Goal: Information Seeking & Learning: Check status

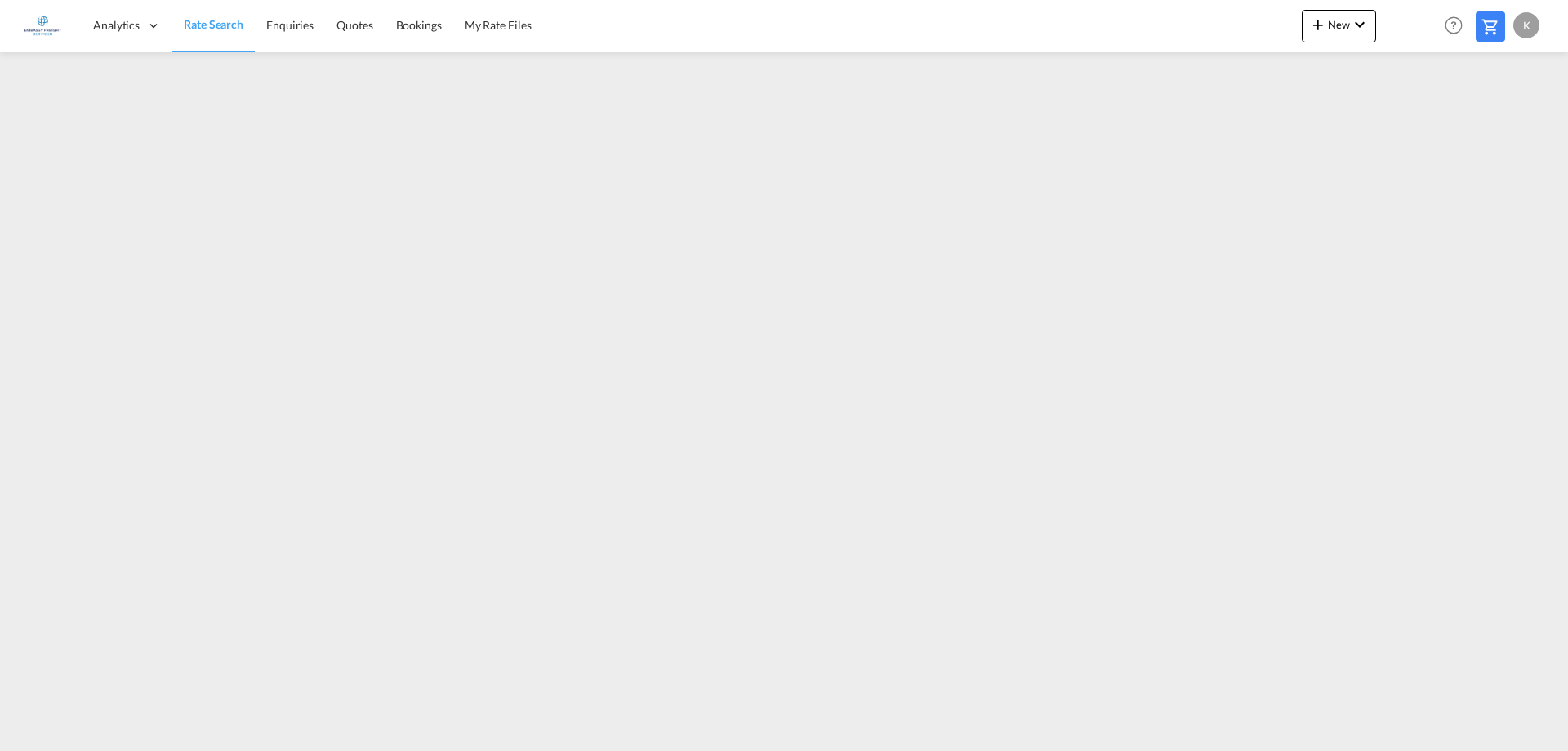
click at [1521, 21] on div "K" at bounding box center [1526, 26] width 27 height 27
click at [1520, 83] on button "My Profile" at bounding box center [1508, 72] width 106 height 33
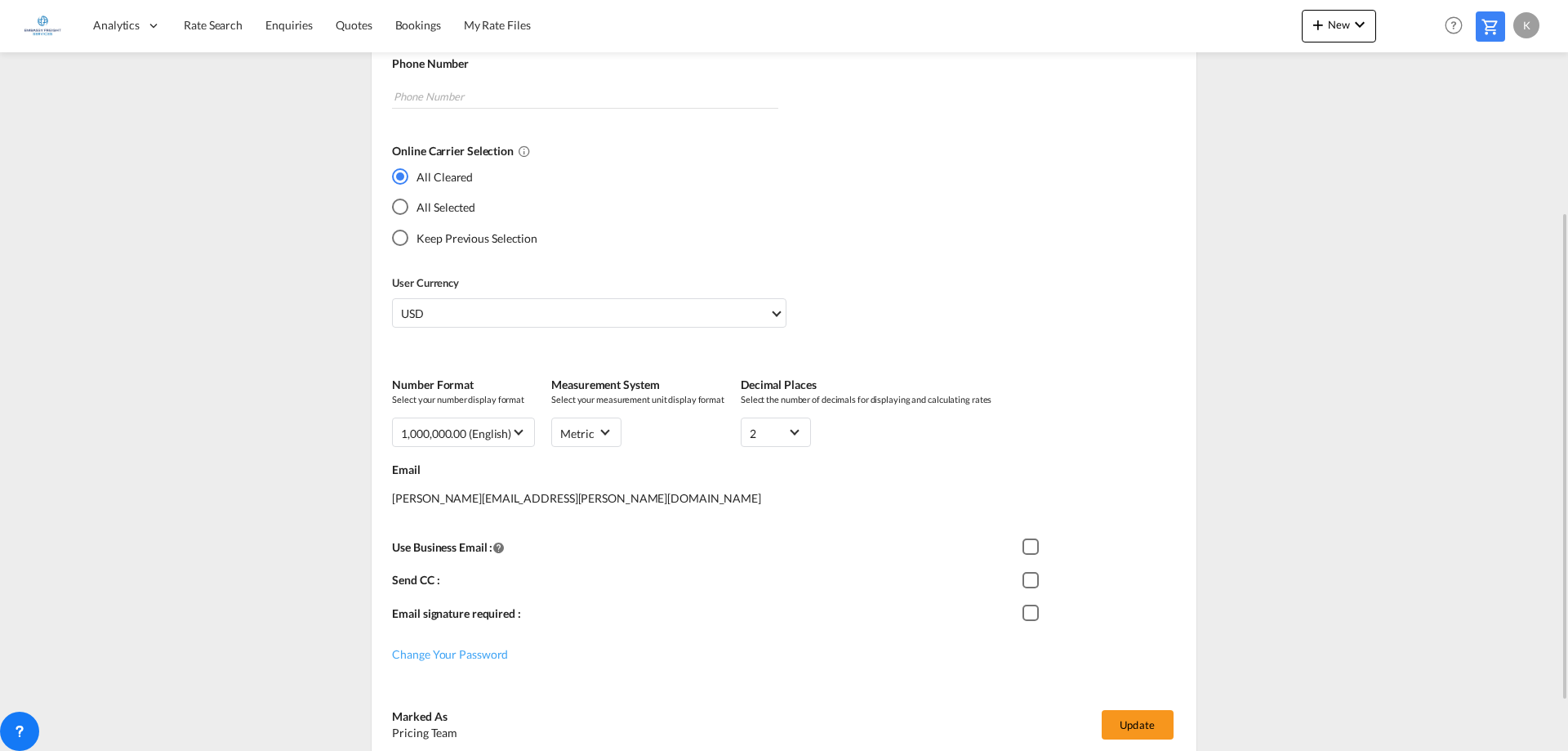
scroll to position [402, 0]
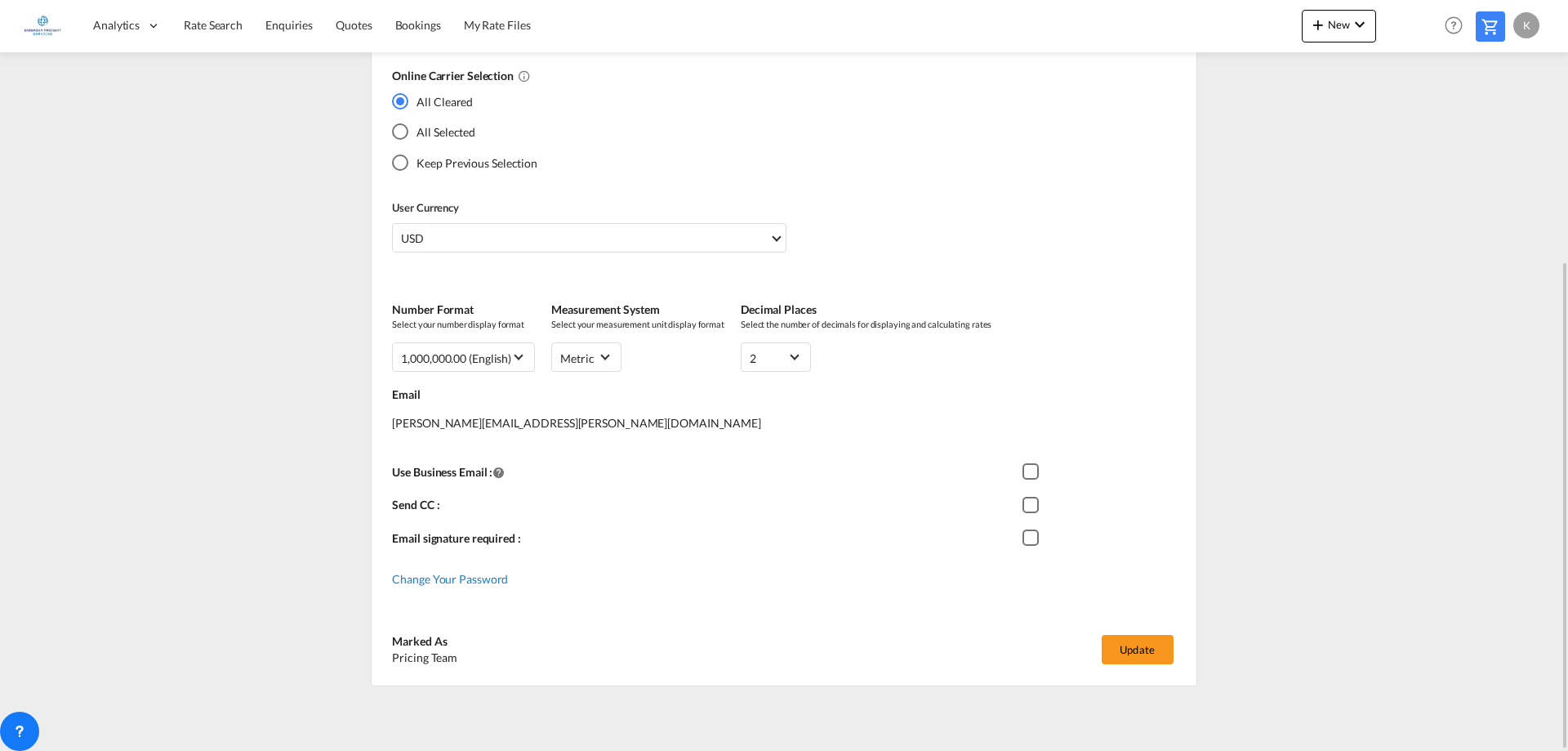
click at [452, 571] on div "Change Your Password" at bounding box center [785, 573] width 787 height 28
click at [460, 582] on span "Change Your Password" at bounding box center [450, 579] width 116 height 14
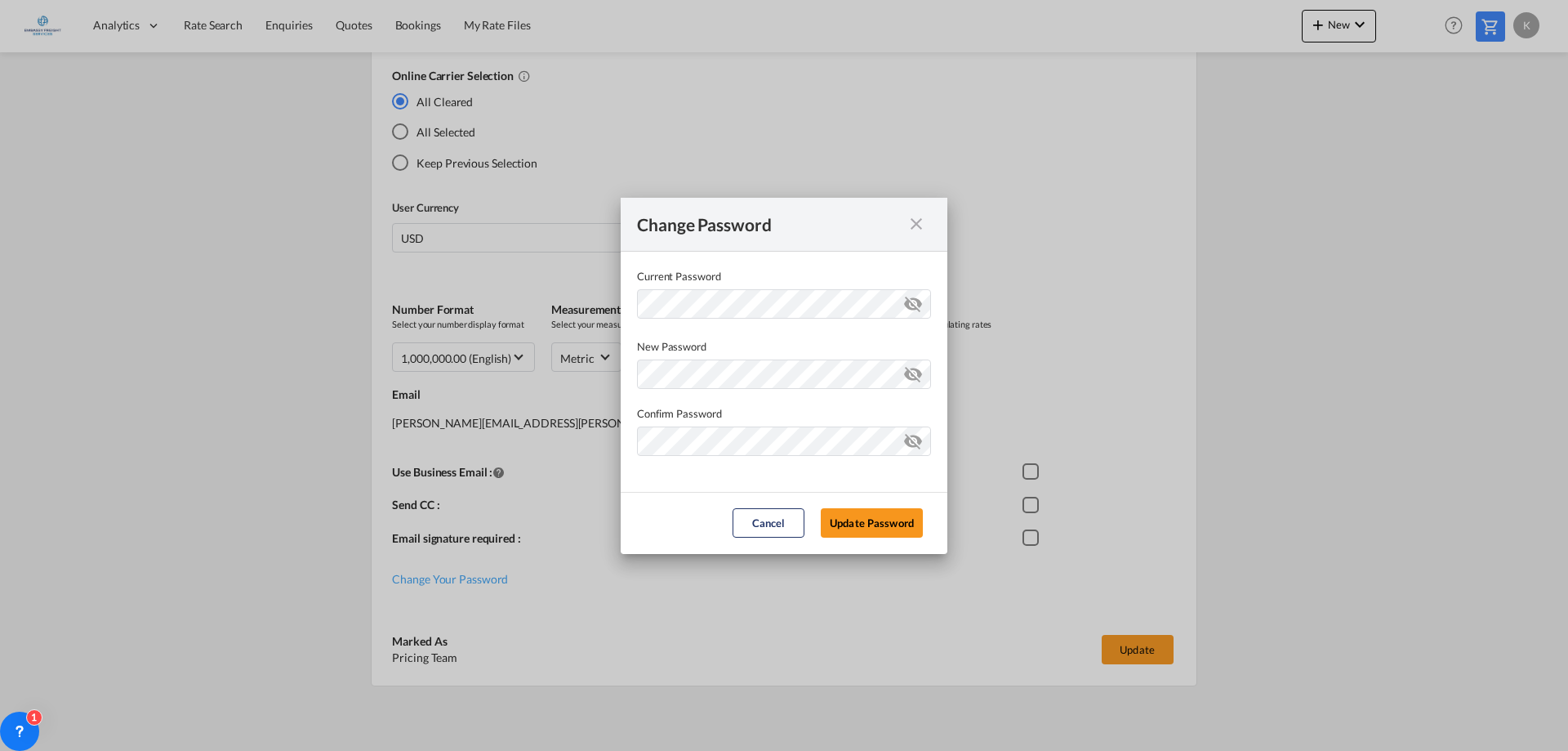
click at [914, 222] on md-icon "icon-close fg-AAA8AD cursor" at bounding box center [916, 224] width 19 height 19
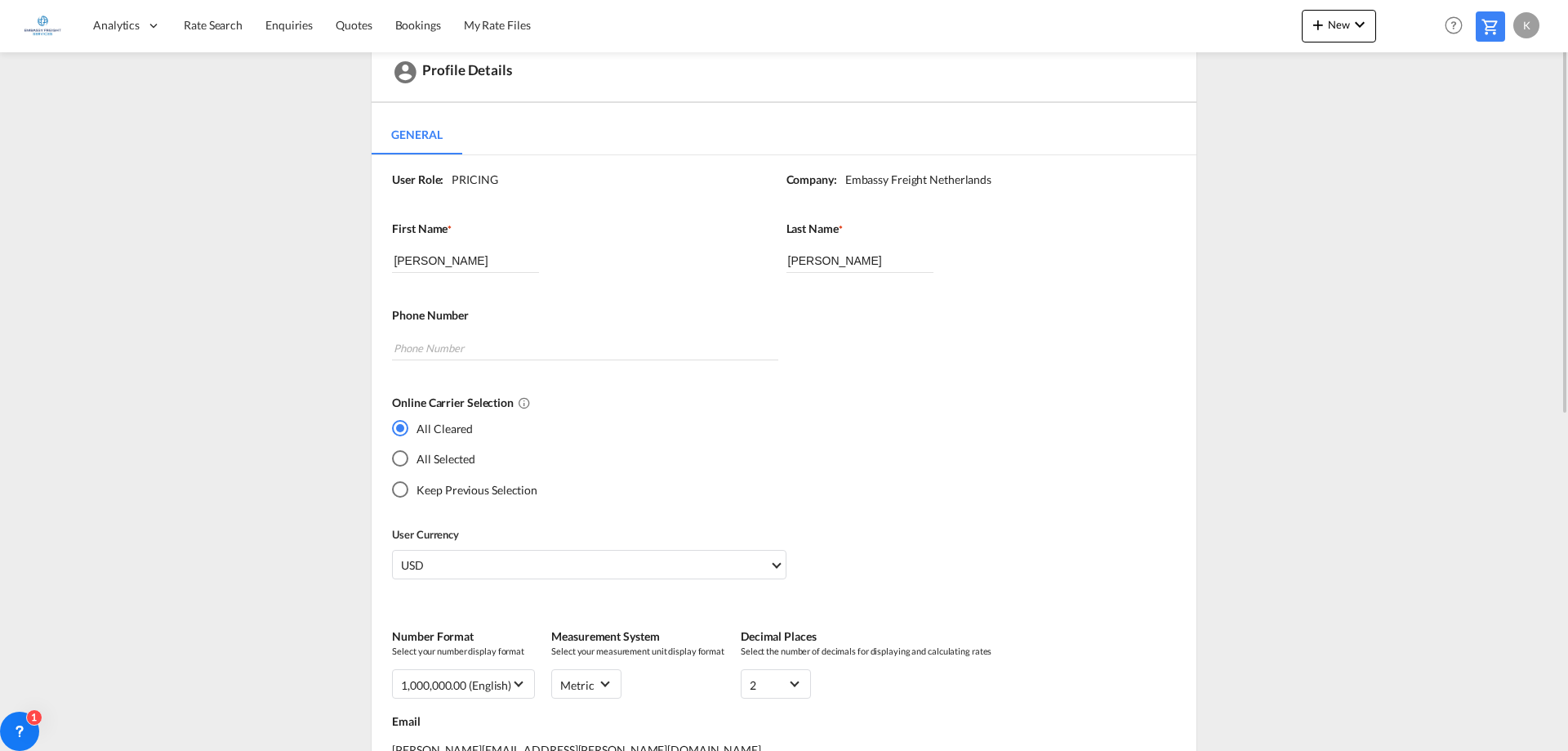
scroll to position [0, 0]
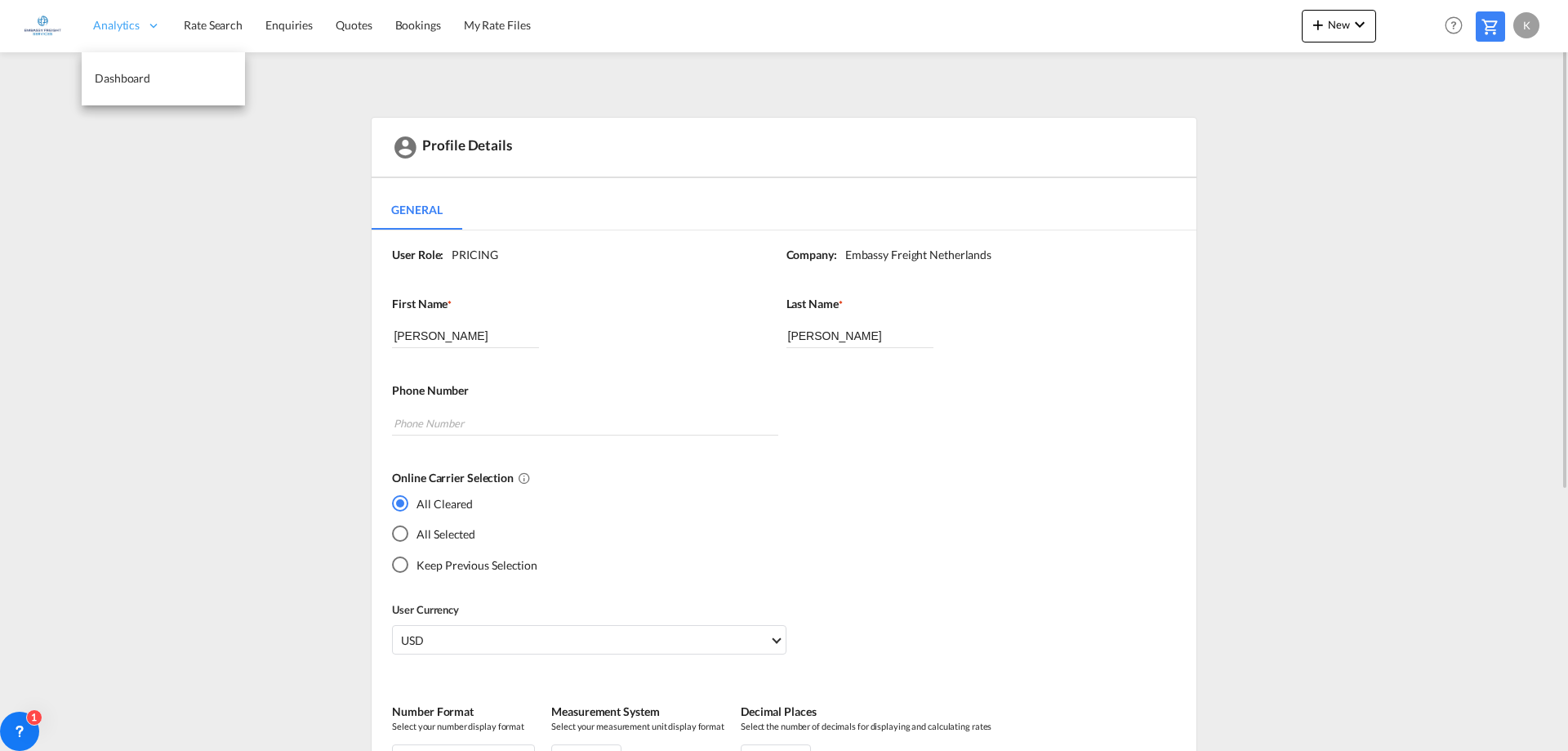
click at [127, 26] on span "Analytics" at bounding box center [116, 25] width 47 height 16
click at [27, 27] on img at bounding box center [43, 26] width 37 height 37
click at [38, 26] on img at bounding box center [43, 26] width 37 height 37
click at [39, 23] on img at bounding box center [43, 26] width 37 height 37
click at [93, 25] on span "Analytics" at bounding box center [116, 25] width 47 height 16
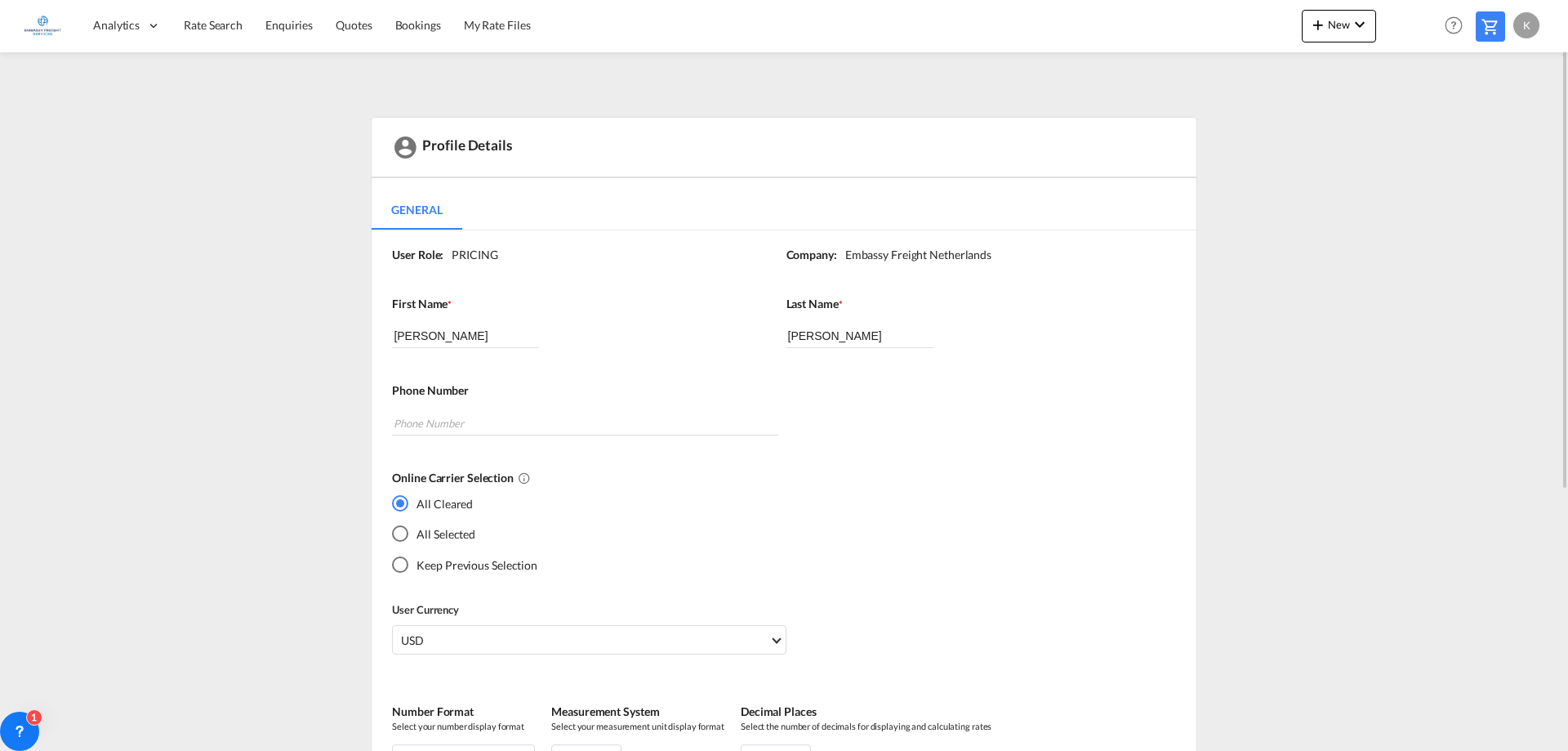
click at [26, 25] on img at bounding box center [43, 26] width 37 height 37
click at [217, 23] on span "Rate Search" at bounding box center [213, 25] width 58 height 14
